Goal: Task Accomplishment & Management: Use online tool/utility

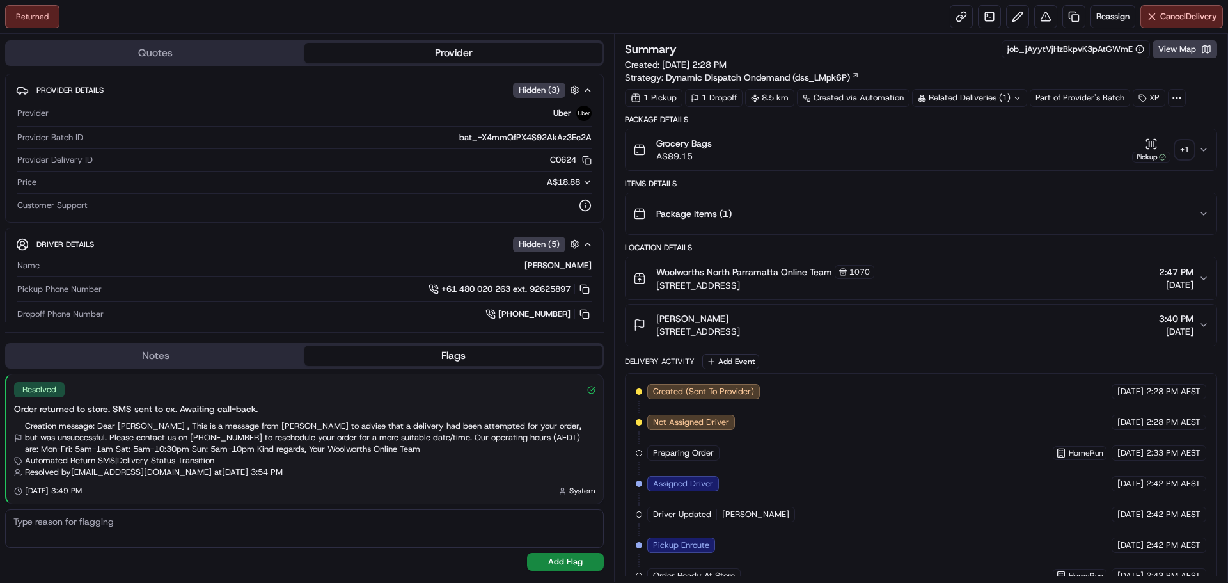
click at [1189, 150] on div "+ 1" at bounding box center [1185, 150] width 18 height 18
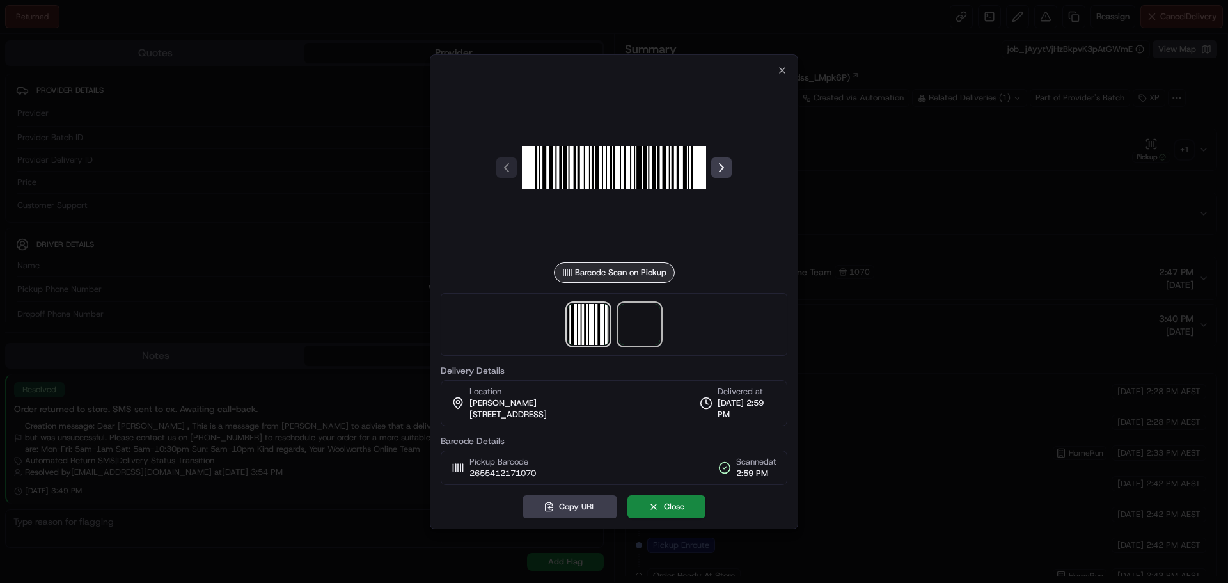
click at [641, 322] on span at bounding box center [639, 324] width 41 height 41
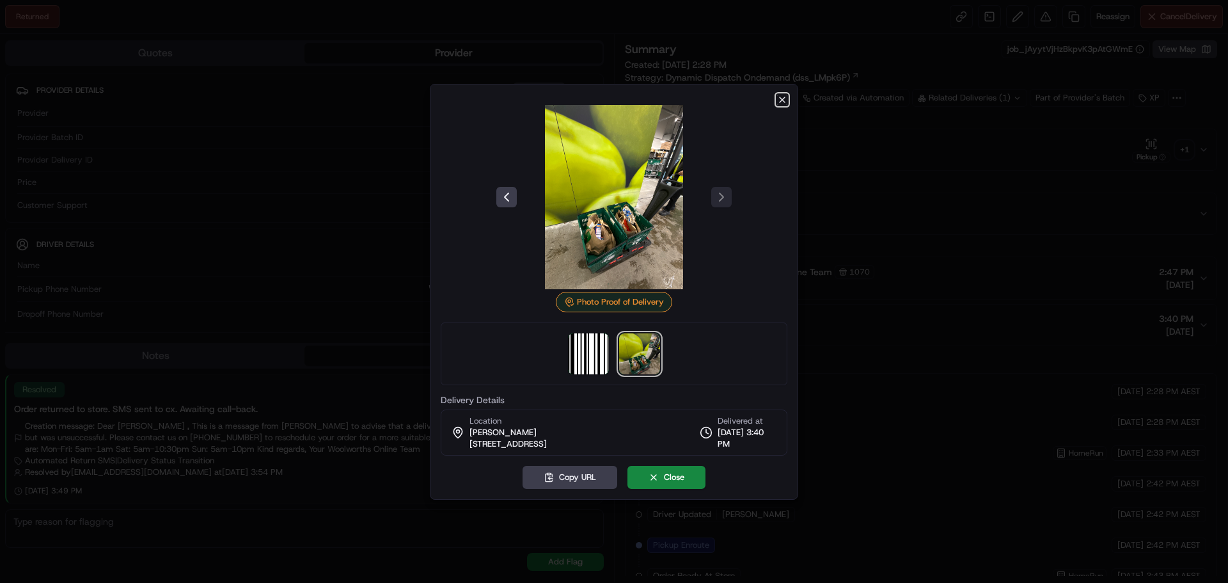
click at [780, 96] on icon "button" at bounding box center [782, 100] width 10 height 10
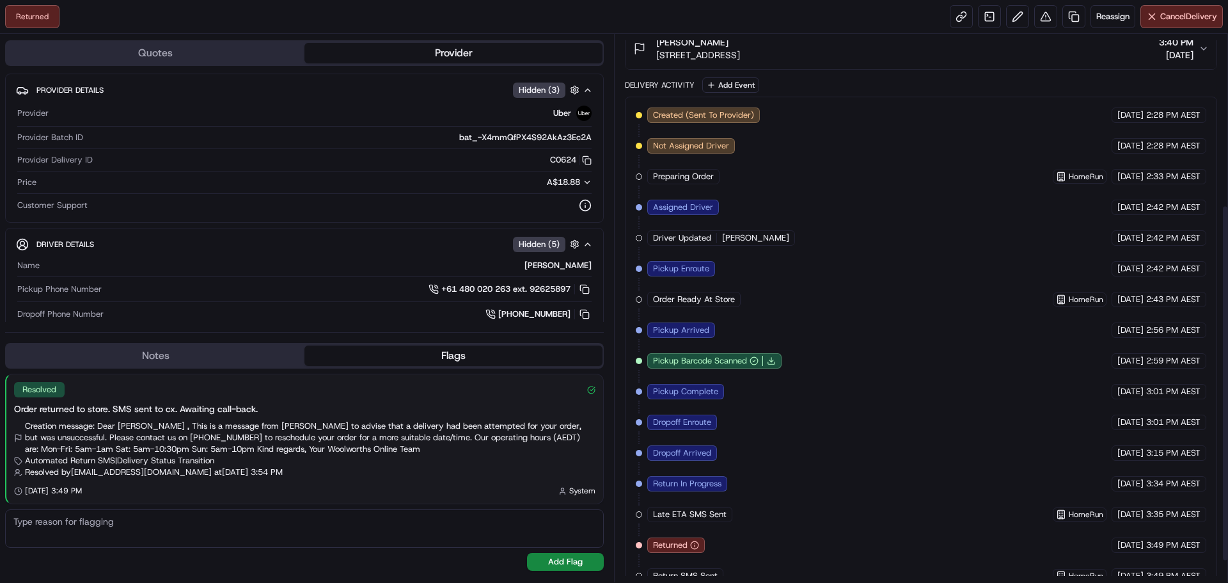
scroll to position [295, 0]
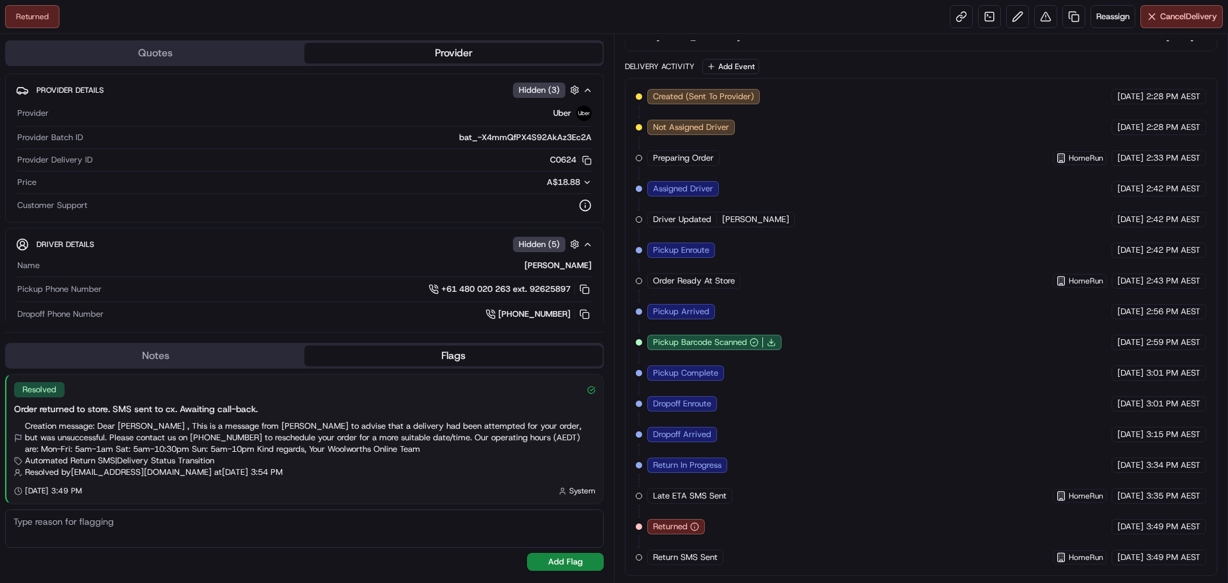
click at [959, 264] on div "Created (Sent To Provider) Uber [DATE] 2:28 PM AEST Not Assigned Driver Uber [D…" at bounding box center [921, 327] width 571 height 476
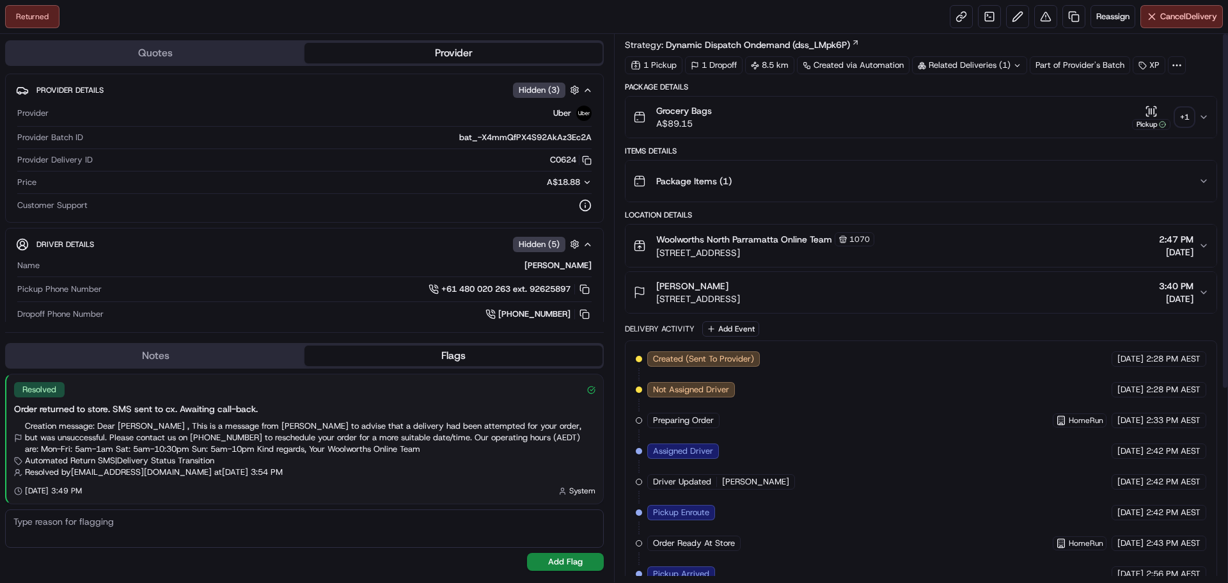
scroll to position [0, 0]
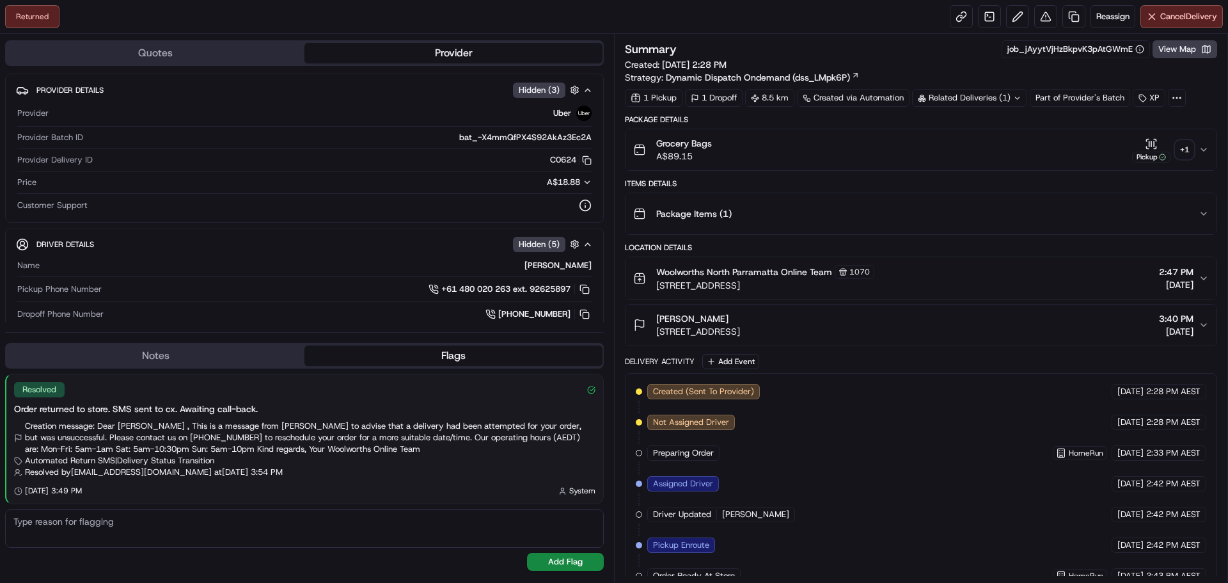
click at [759, 16] on div "Returned Reassign Cancel Delivery" at bounding box center [614, 17] width 1228 height 34
drag, startPoint x: 789, startPoint y: 16, endPoint x: 909, endPoint y: 31, distance: 121.3
click at [788, 13] on div "Returned Reassign Cancel Delivery" at bounding box center [614, 17] width 1228 height 34
click at [820, 14] on div "Returned Reassign Cancel Delivery" at bounding box center [614, 17] width 1228 height 34
click at [730, 20] on div "Returned Reassign Cancel Delivery" at bounding box center [614, 17] width 1228 height 34
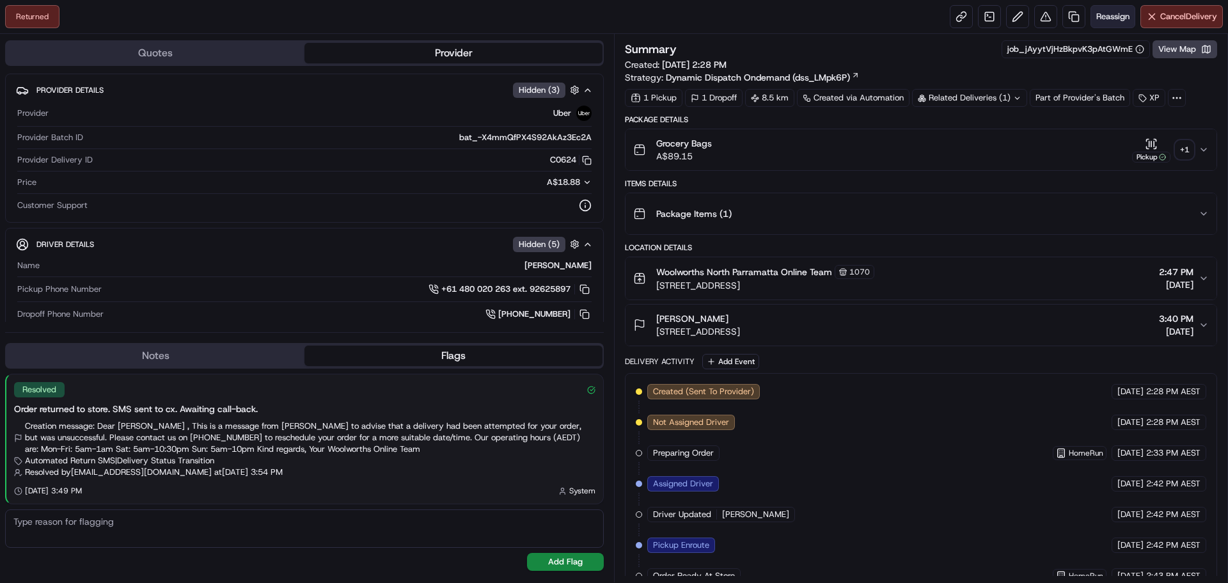
click at [1123, 19] on span "Reassign" at bounding box center [1113, 17] width 33 height 12
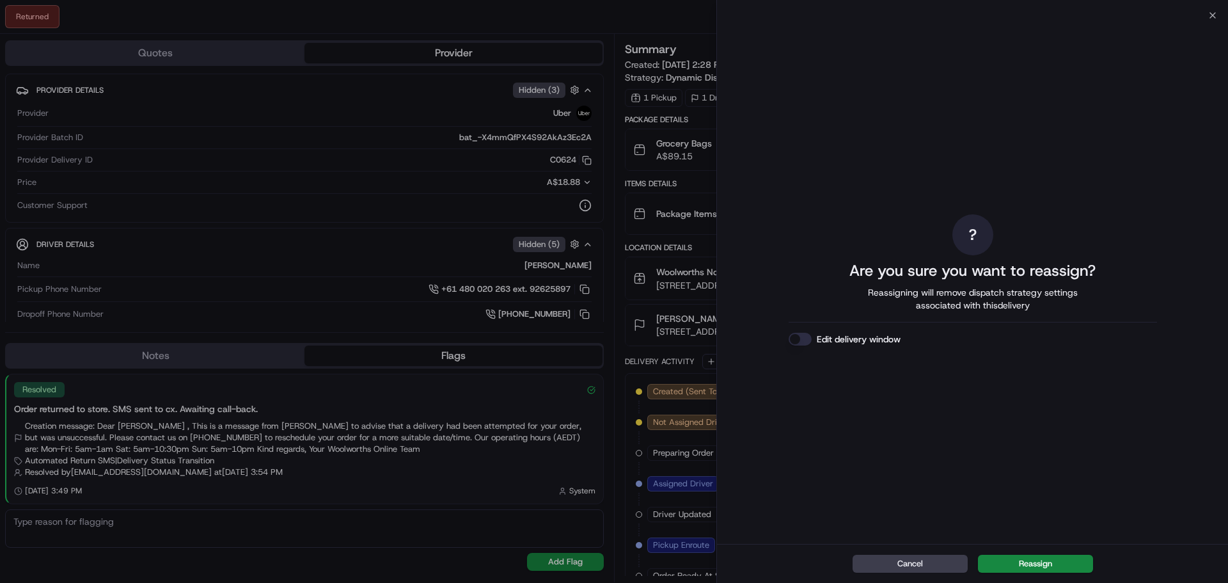
click at [1047, 564] on button "Reassign" at bounding box center [1035, 564] width 115 height 18
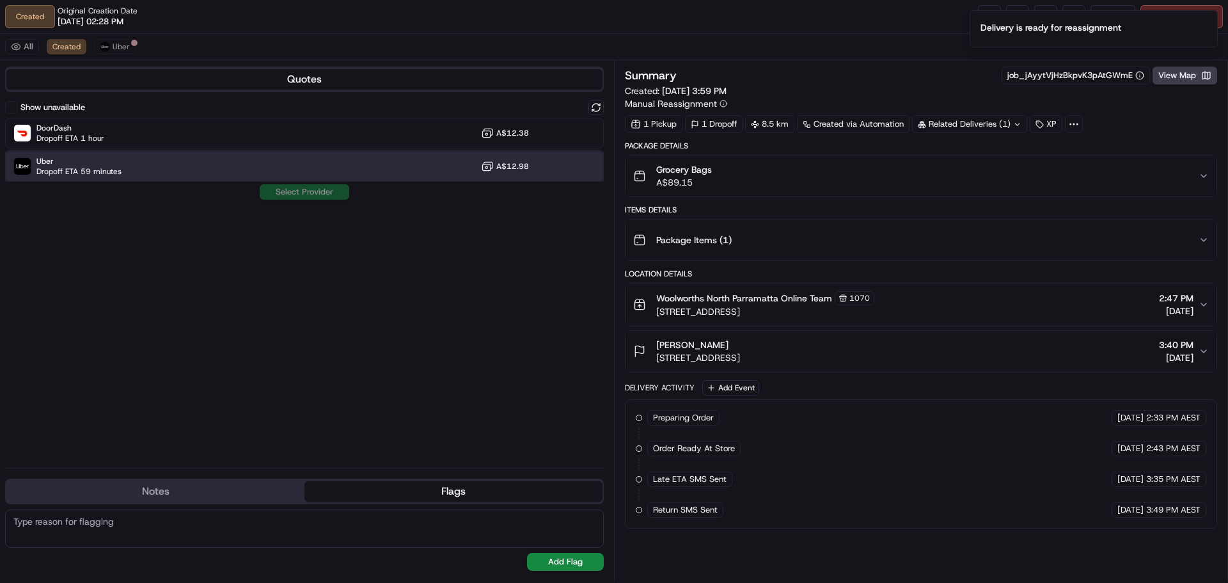
click at [111, 161] on span "Uber" at bounding box center [78, 161] width 85 height 10
click at [321, 189] on button "Assign Provider" at bounding box center [304, 191] width 91 height 15
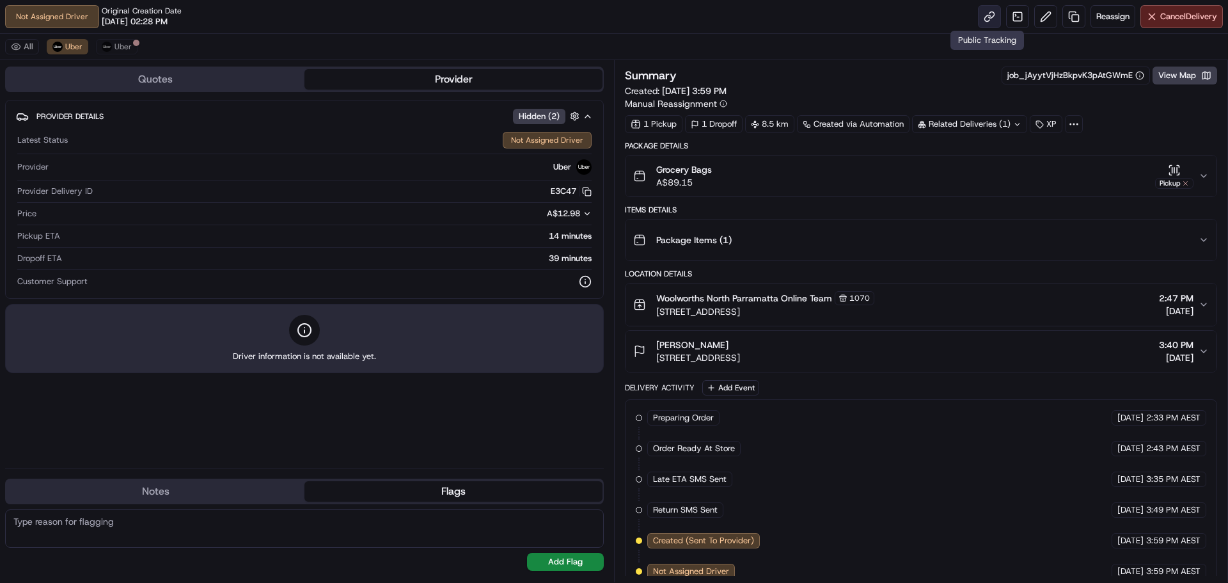
click at [981, 17] on link at bounding box center [989, 16] width 23 height 23
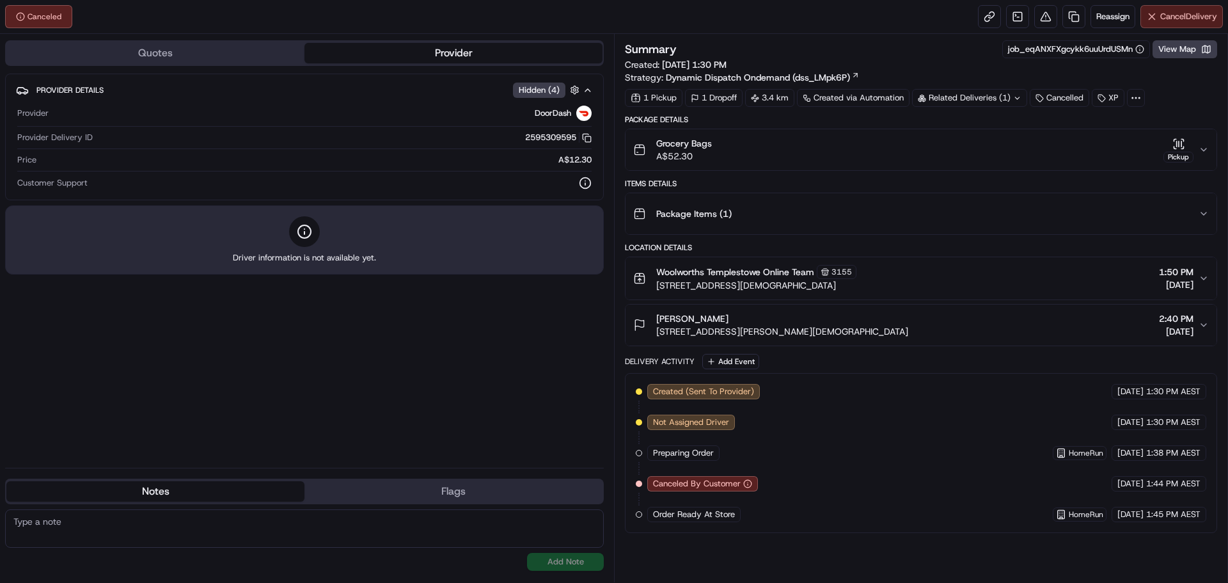
click at [1196, 18] on span "Cancel Delivery" at bounding box center [1189, 17] width 57 height 12
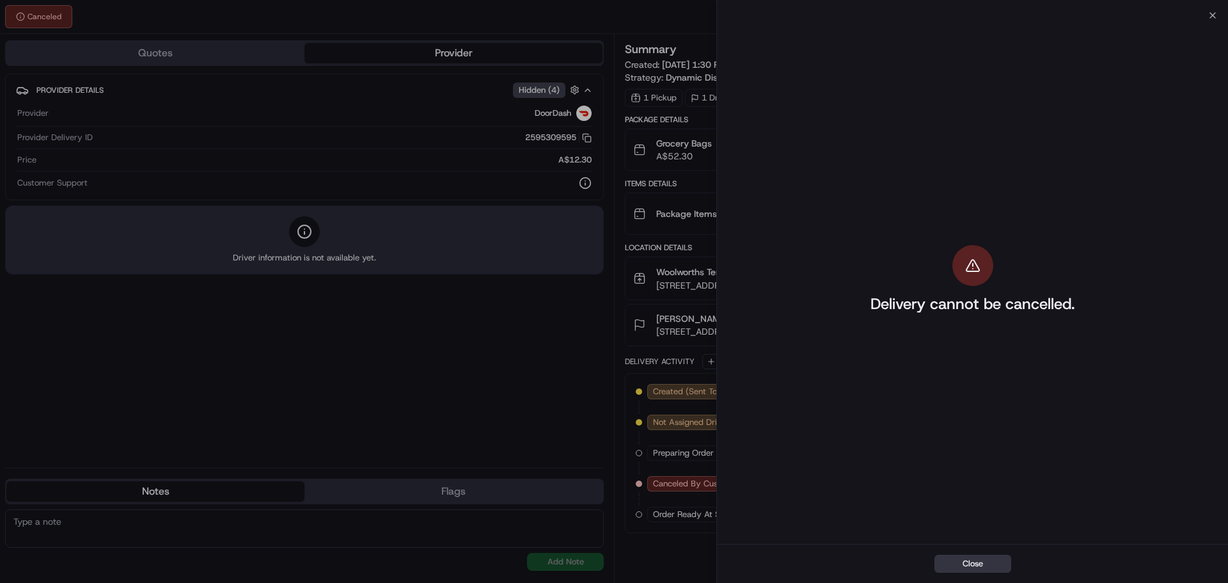
click at [964, 563] on button "Close" at bounding box center [973, 564] width 77 height 18
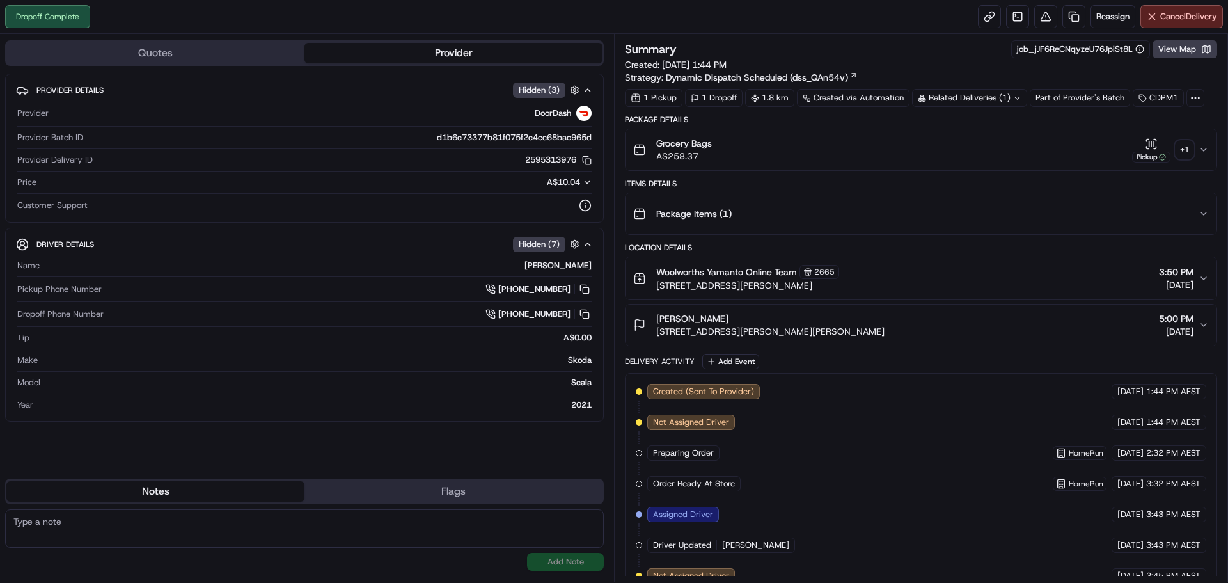
click at [1188, 151] on div "+ 1" at bounding box center [1185, 150] width 18 height 18
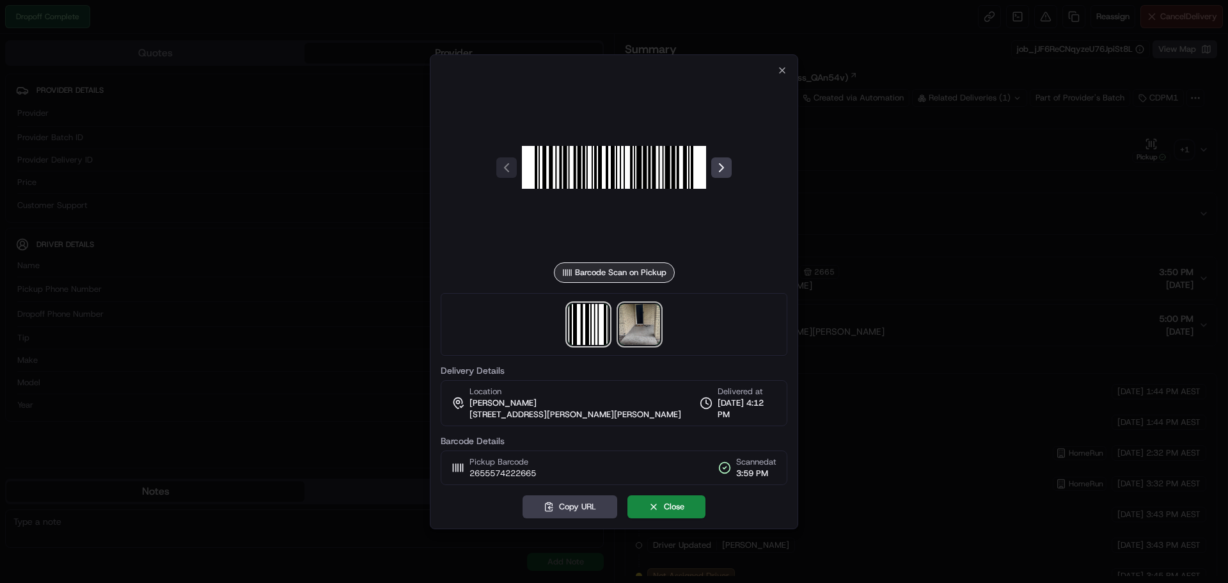
click at [633, 322] on img at bounding box center [639, 324] width 41 height 41
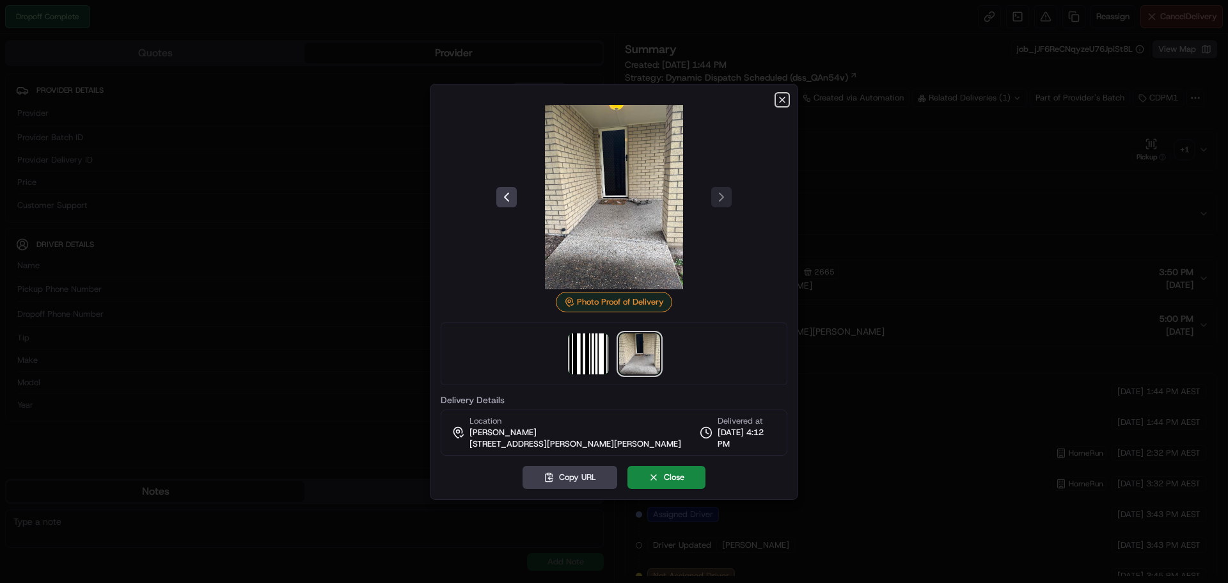
click at [782, 97] on icon "button" at bounding box center [782, 100] width 10 height 10
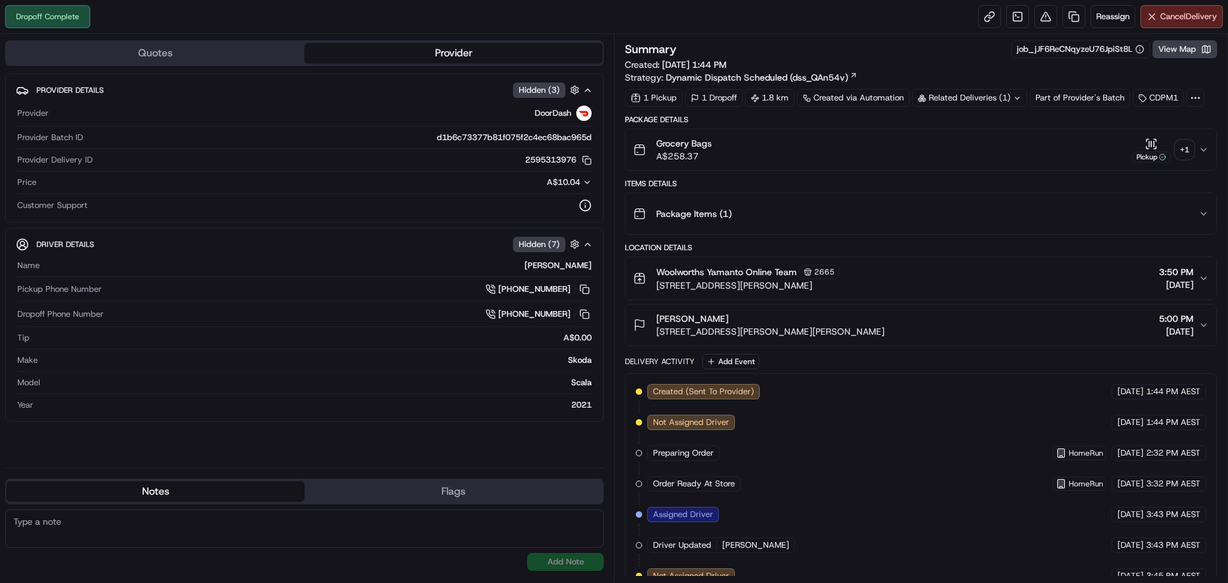
click at [1182, 150] on div "+ 1" at bounding box center [1185, 150] width 18 height 18
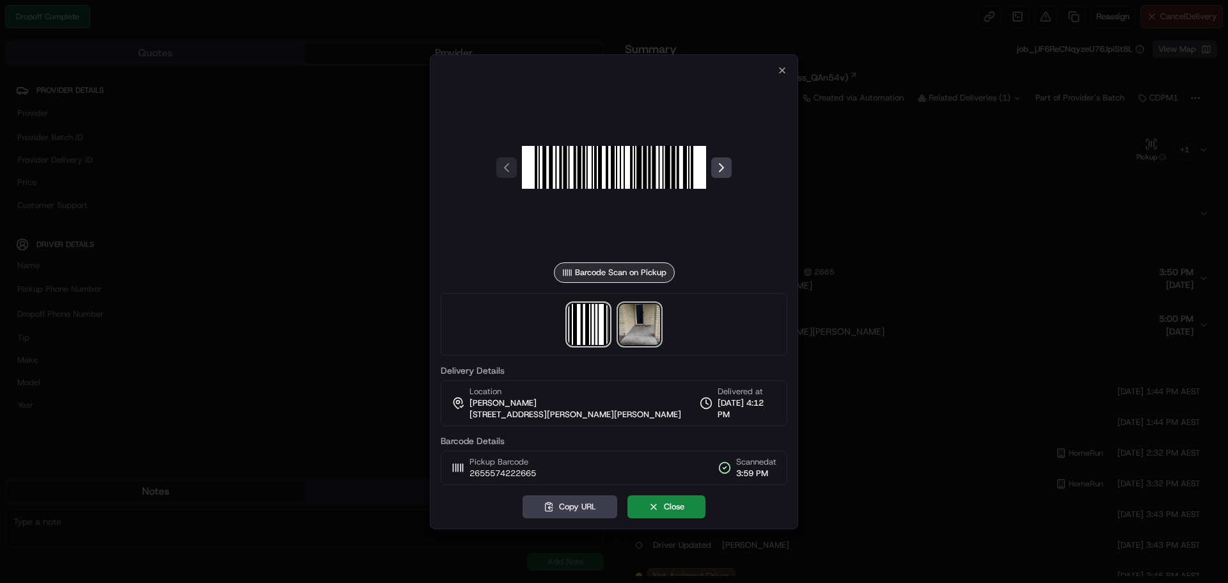
click at [643, 324] on img at bounding box center [639, 324] width 41 height 41
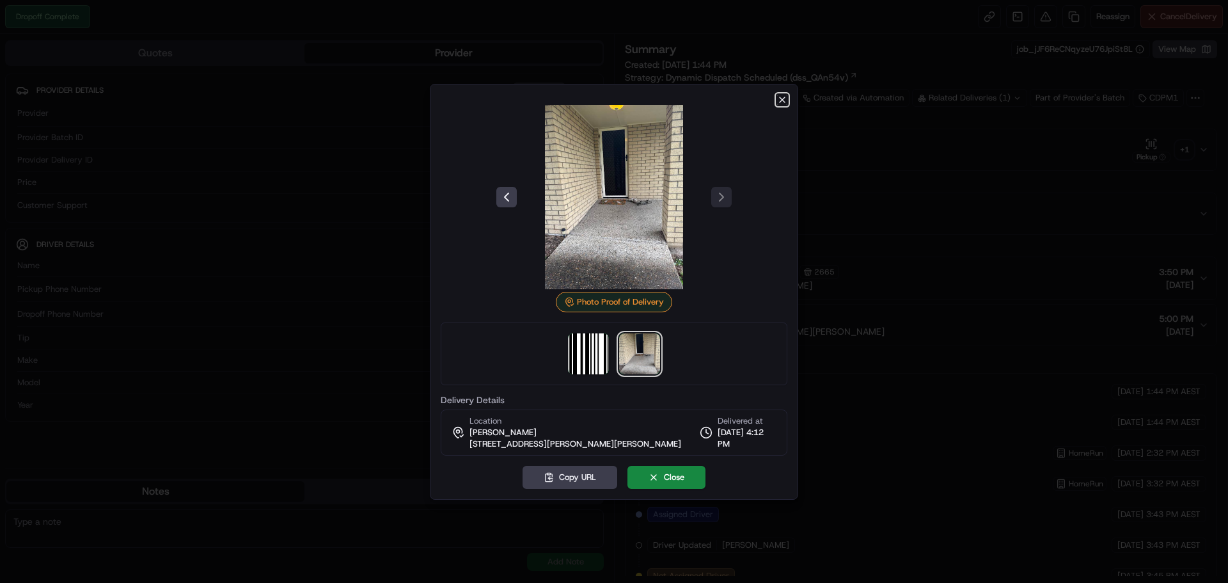
click at [782, 95] on icon "button" at bounding box center [782, 100] width 10 height 10
